Goal: Transaction & Acquisition: Purchase product/service

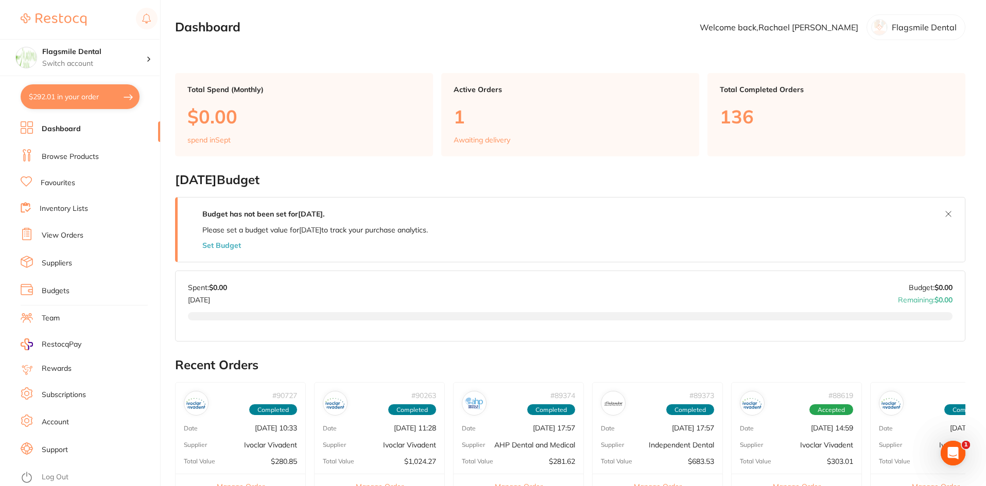
click at [64, 156] on link "Browse Products" at bounding box center [70, 157] width 57 height 10
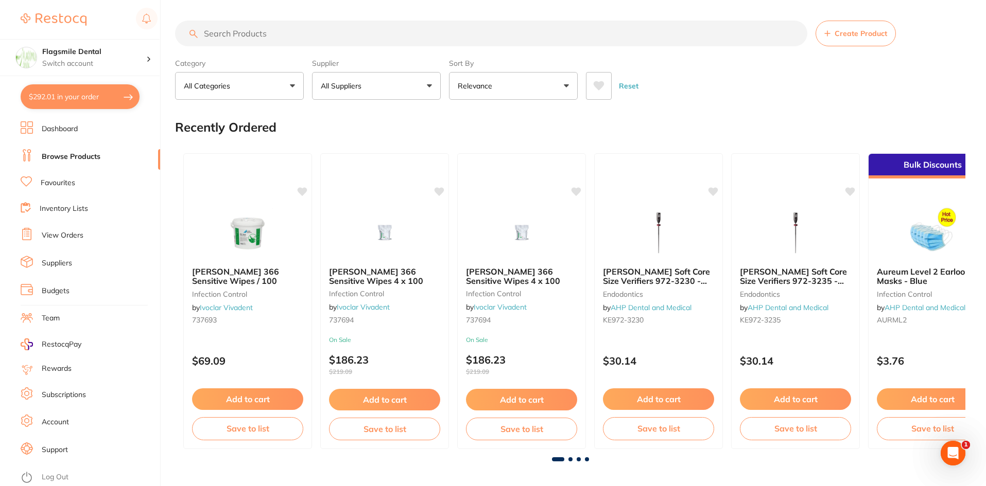
click at [264, 31] on input "search" at bounding box center [491, 34] width 632 height 26
paste input "obturator"
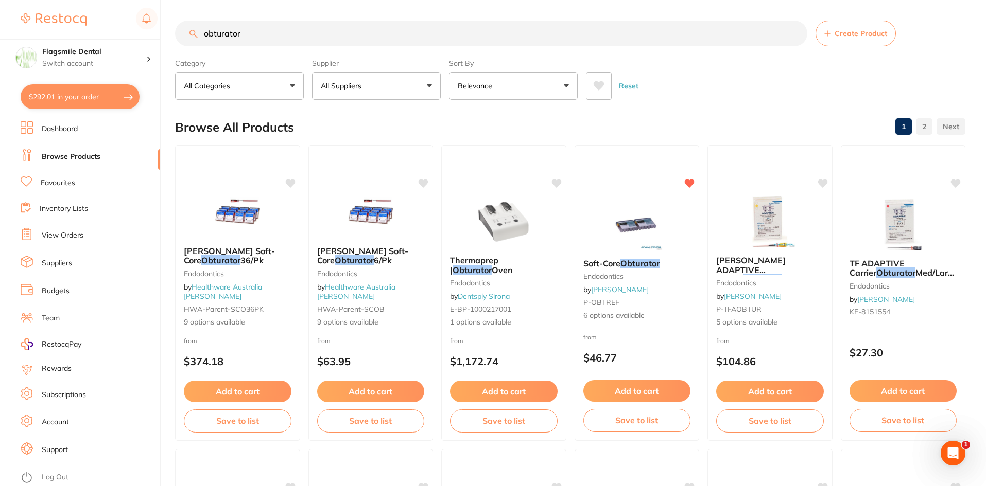
click at [306, 33] on input "obturator" at bounding box center [491, 34] width 632 height 26
paste input "h file"
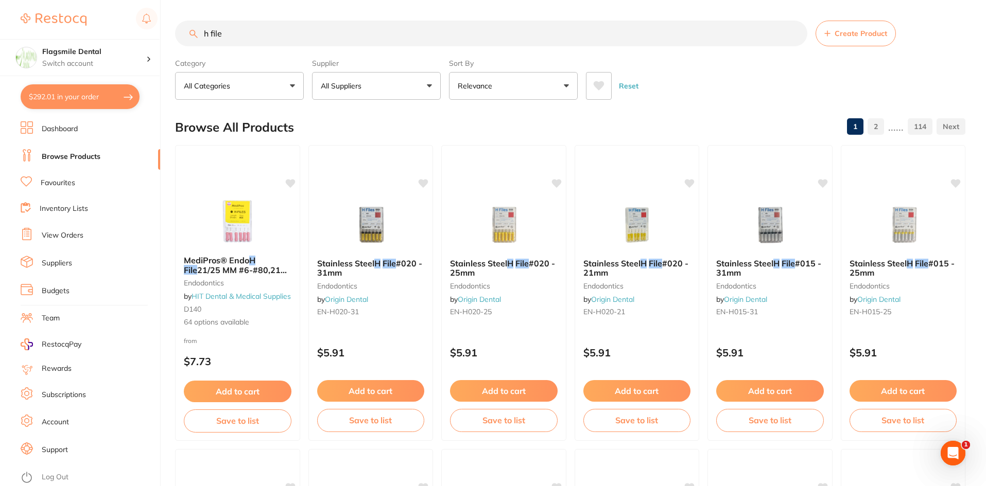
click at [290, 26] on input "h file" at bounding box center [491, 34] width 632 height 26
paste input "latex glov"
type input "latex glove"
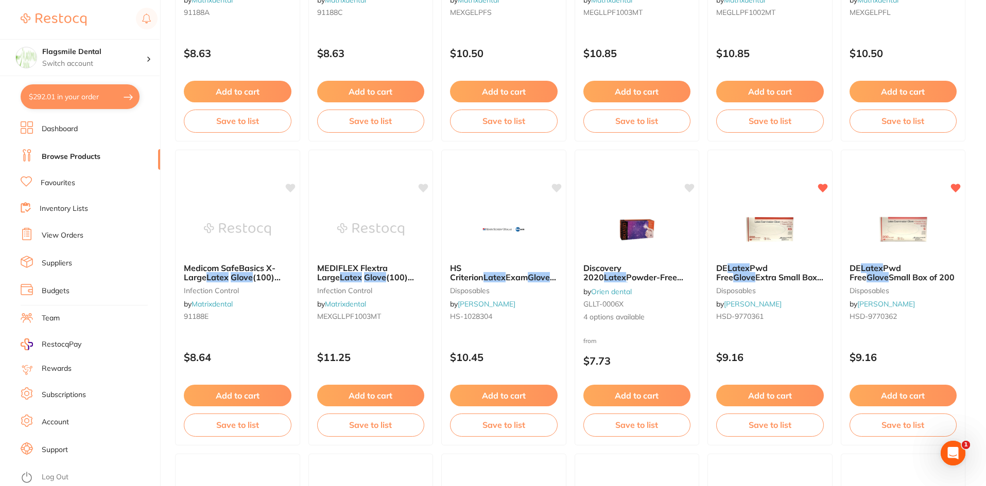
scroll to position [926, 0]
